Goal: Task Accomplishment & Management: Manage account settings

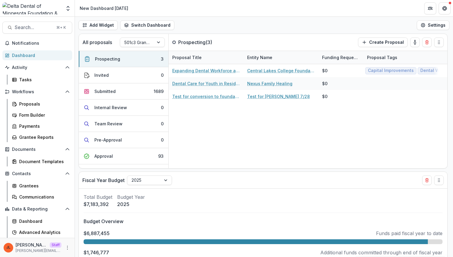
click at [70, 248] on div "[PERSON_NAME] Staff [PERSON_NAME][EMAIL_ADDRESS][DOMAIN_NAME]" at bounding box center [37, 247] width 75 height 19
click at [67, 248] on icon "More" at bounding box center [67, 247] width 5 height 5
click at [93, 233] on link "User Settings" at bounding box center [105, 235] width 64 height 10
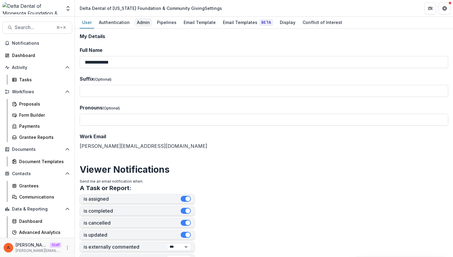
click at [140, 24] on div "Admin" at bounding box center [144, 22] width 18 height 9
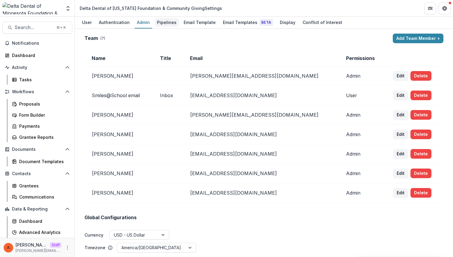
click at [167, 25] on div "Pipelines" at bounding box center [167, 22] width 24 height 9
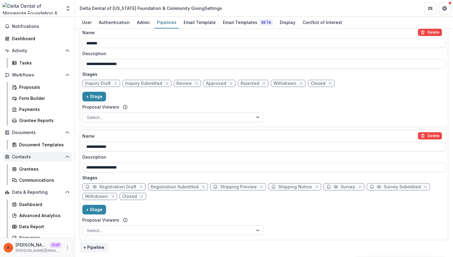
scroll to position [17, 0]
click at [40, 87] on div "Proposals" at bounding box center [43, 87] width 48 height 6
click at [35, 89] on div "Proposals" at bounding box center [43, 87] width 48 height 6
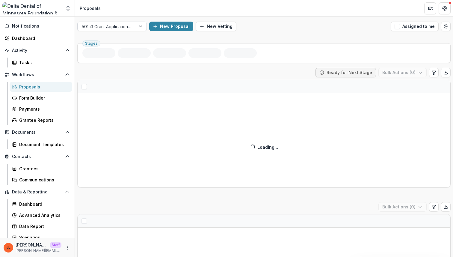
click at [138, 25] on div at bounding box center [141, 26] width 11 height 9
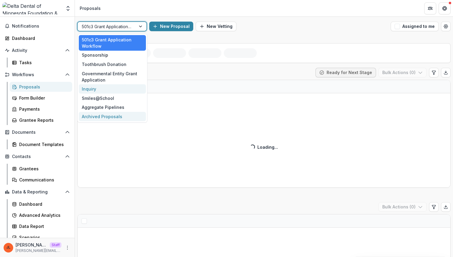
click at [91, 88] on div "Inquiry" at bounding box center [112, 88] width 67 height 9
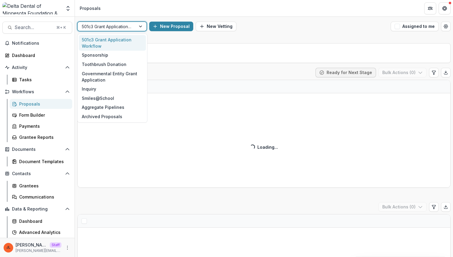
click at [129, 27] on div at bounding box center [107, 26] width 50 height 7
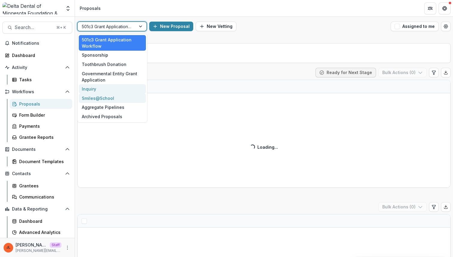
click at [100, 91] on div "Inquiry" at bounding box center [112, 88] width 67 height 9
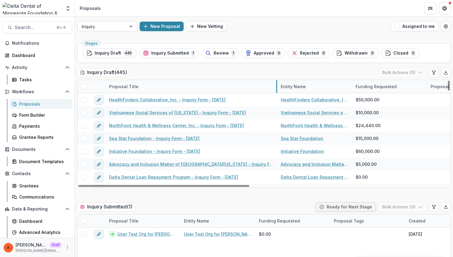
drag, startPoint x: 180, startPoint y: 86, endPoint x: 277, endPoint y: 91, distance: 97.3
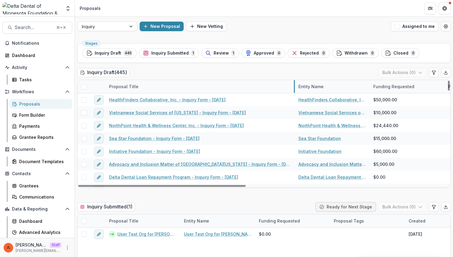
drag, startPoint x: 277, startPoint y: 91, endPoint x: 297, endPoint y: 92, distance: 19.9
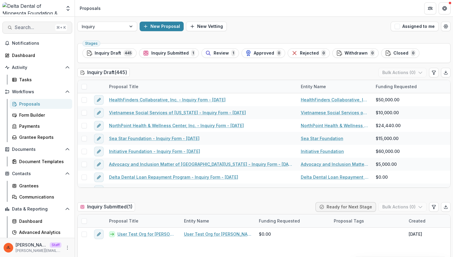
click at [25, 30] on button "Search... ⌘ + K" at bounding box center [37, 28] width 70 height 12
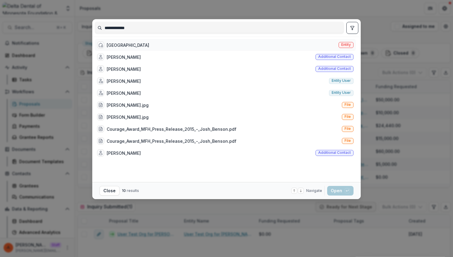
type input "**********"
click at [137, 43] on div "Benton County Entity" at bounding box center [226, 45] width 262 height 12
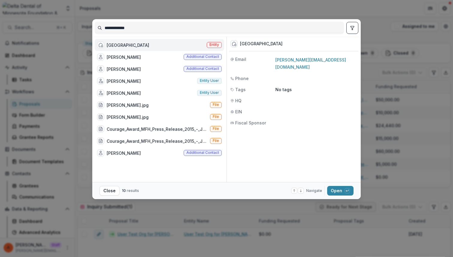
click at [137, 43] on div "Benton County Entity" at bounding box center [160, 45] width 130 height 12
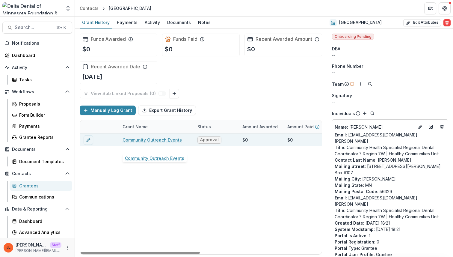
click at [170, 143] on link "Community Outreach Events" at bounding box center [152, 140] width 59 height 6
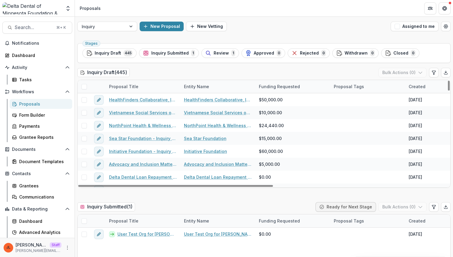
click at [126, 86] on div "Proposal Title" at bounding box center [124, 86] width 37 height 6
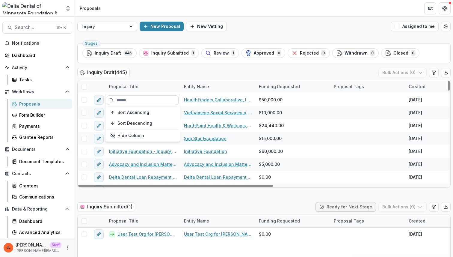
click at [127, 100] on input at bounding box center [143, 100] width 72 height 10
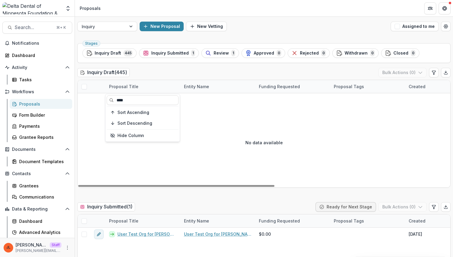
type input "***"
click at [164, 75] on div "Inquiry Draft ( 445 ) Bulk Actions ( 0 )" at bounding box center [264, 74] width 374 height 12
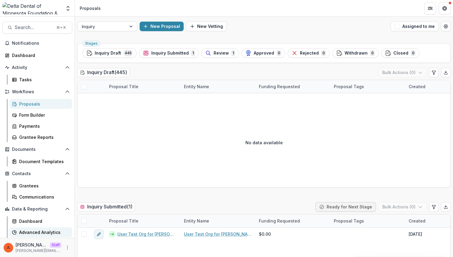
scroll to position [22, 0]
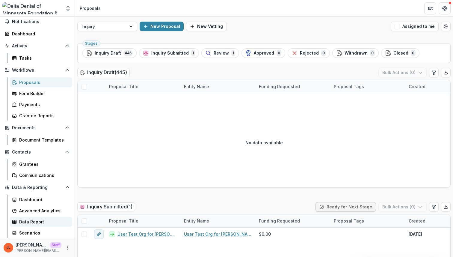
click at [41, 219] on div "Data Report" at bounding box center [43, 222] width 48 height 6
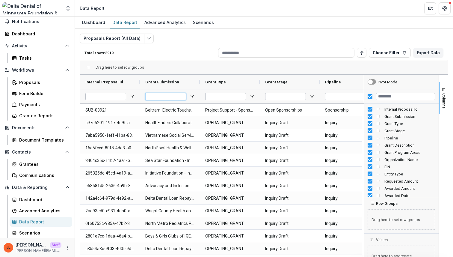
click at [172, 97] on input "Grant Submission Filter Input" at bounding box center [165, 96] width 41 height 7
type input "*******"
click at [186, 45] on div "Proposals Report (All Data) Total rows: 447 Choose Filter Personal Filters Team…" at bounding box center [264, 145] width 369 height 222
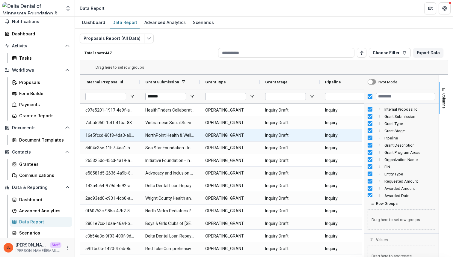
scroll to position [22, 0]
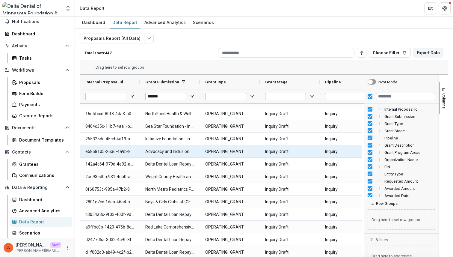
click at [181, 154] on Submission-397 "Advocacy and Inclusion Matter of [GEOGRAPHIC_DATA][US_STATE] - Inquiry Form - […" at bounding box center [169, 151] width 49 height 12
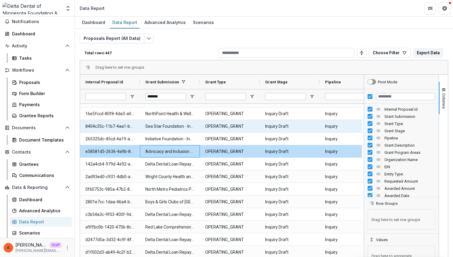
scroll to position [0, 0]
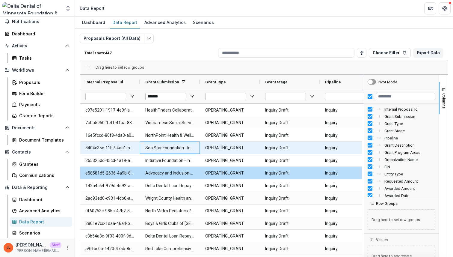
click at [177, 144] on Submission-385 "Sea Star Foundation - Inquiry Form - [DATE]" at bounding box center [169, 148] width 49 height 12
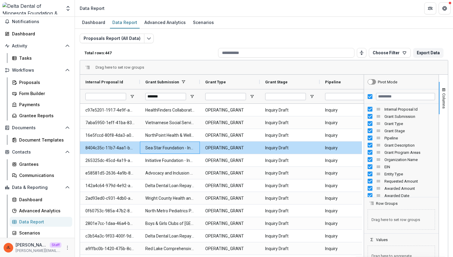
click at [183, 51] on p "Total rows: 447" at bounding box center [150, 53] width 131 height 4
click at [65, 247] on icon "More" at bounding box center [67, 247] width 5 height 5
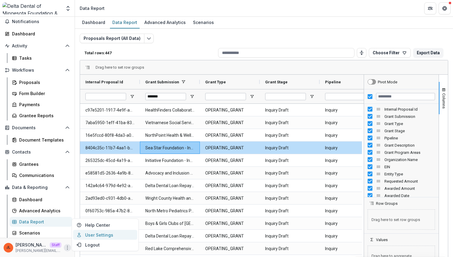
click at [83, 237] on link "User Settings" at bounding box center [105, 235] width 64 height 10
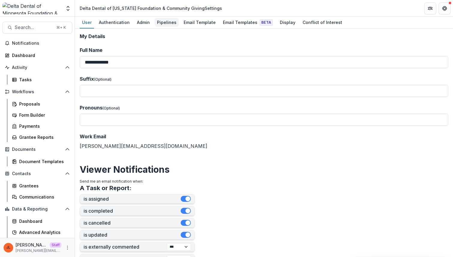
click at [155, 22] on div "Pipelines" at bounding box center [167, 22] width 24 height 9
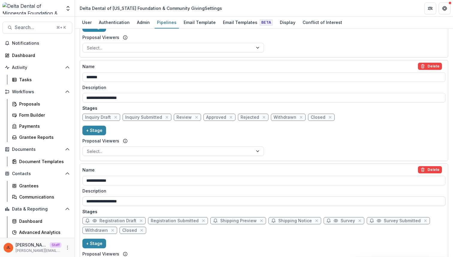
scroll to position [418, 0]
